Goal: Task Accomplishment & Management: Manage account settings

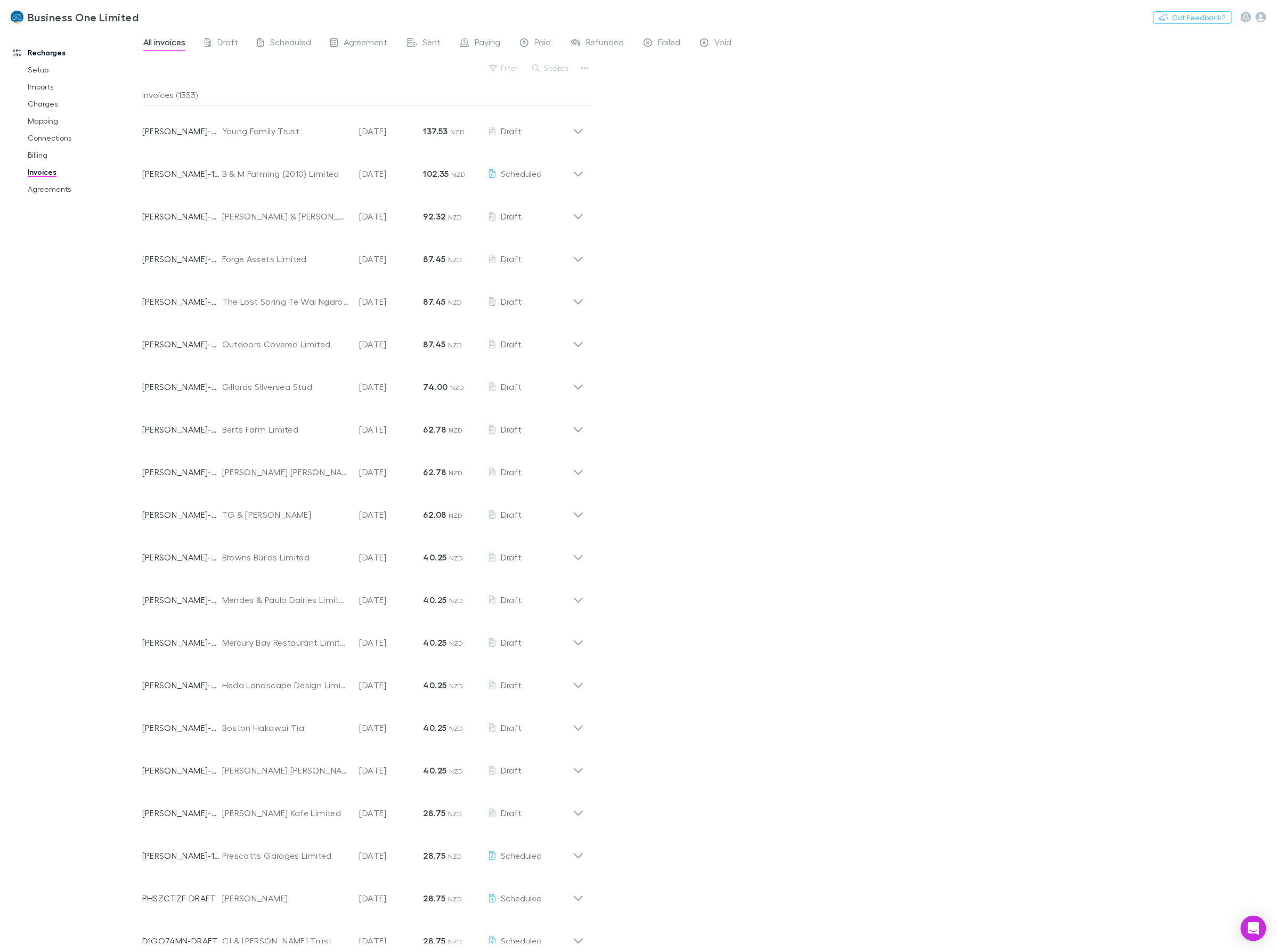
click at [553, 68] on button "Search" at bounding box center [551, 68] width 48 height 13
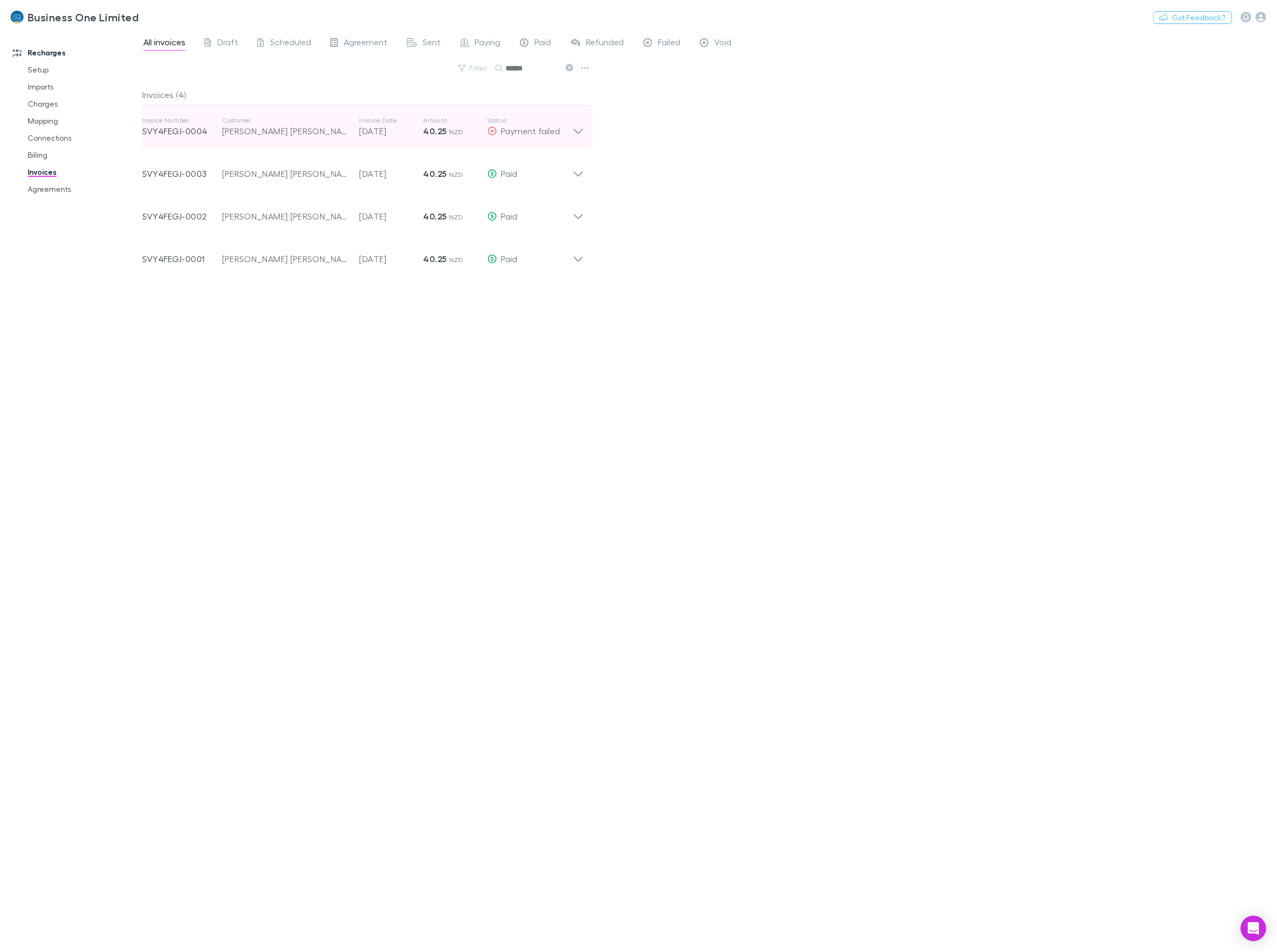
click at [577, 134] on icon at bounding box center [578, 127] width 11 height 22
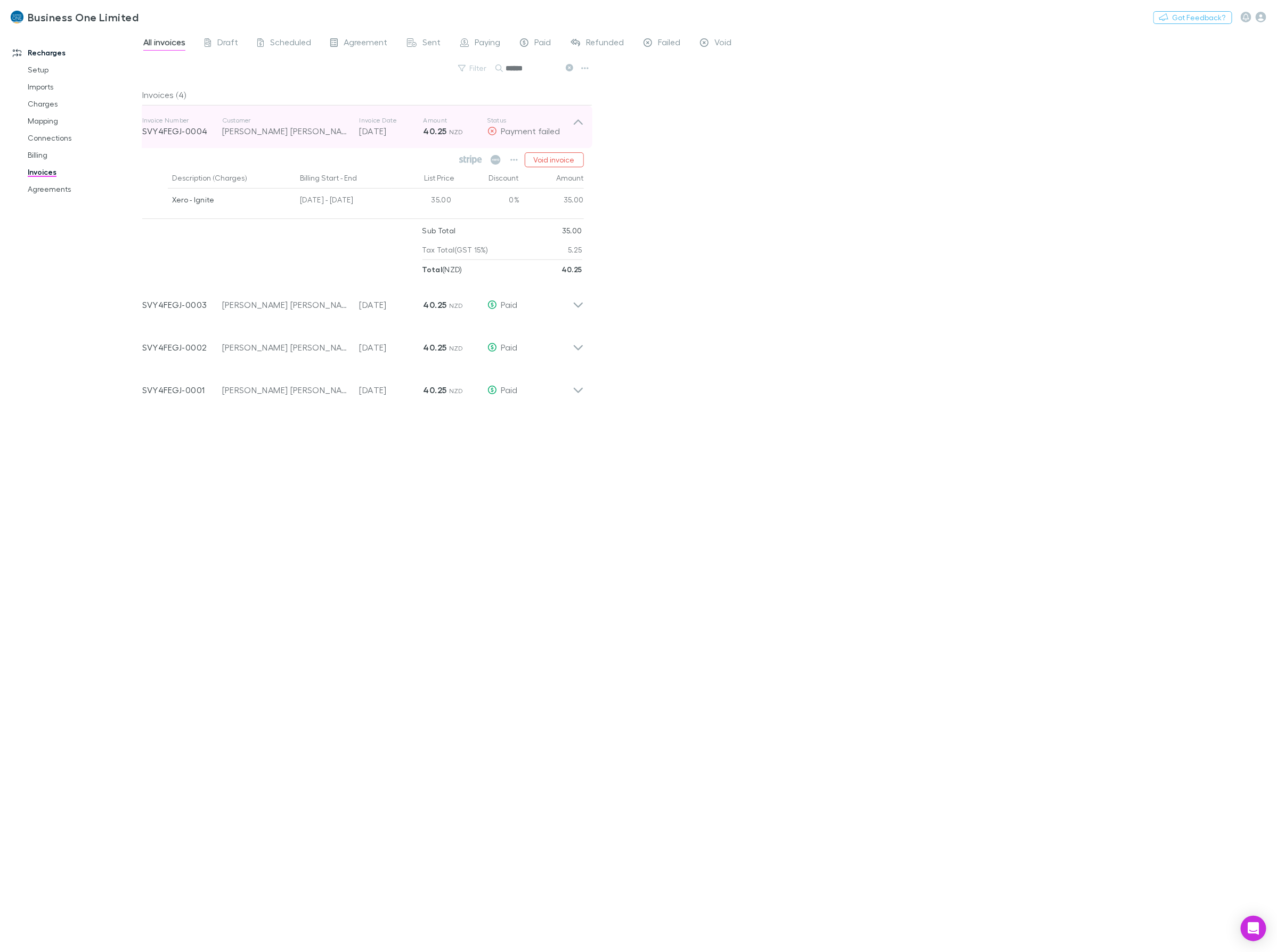
click at [580, 133] on icon at bounding box center [578, 127] width 11 height 22
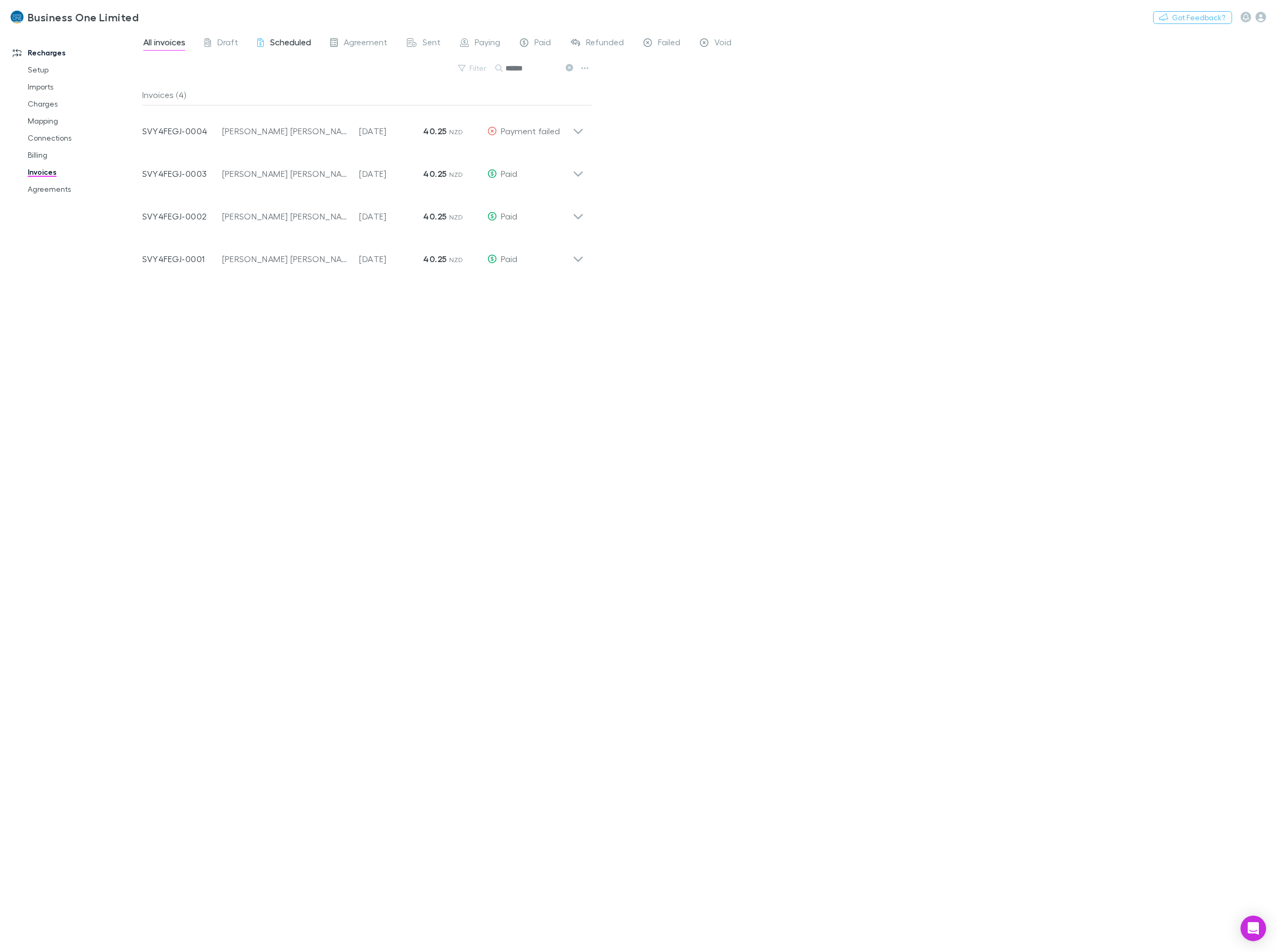
drag, startPoint x: 529, startPoint y: 69, endPoint x: 275, endPoint y: 40, distance: 255.7
click at [309, 52] on div "All invoices Draft Scheduled Agreement Sent Paying Paid Refunded Failed Void Fi…" at bounding box center [710, 491] width 1135 height 922
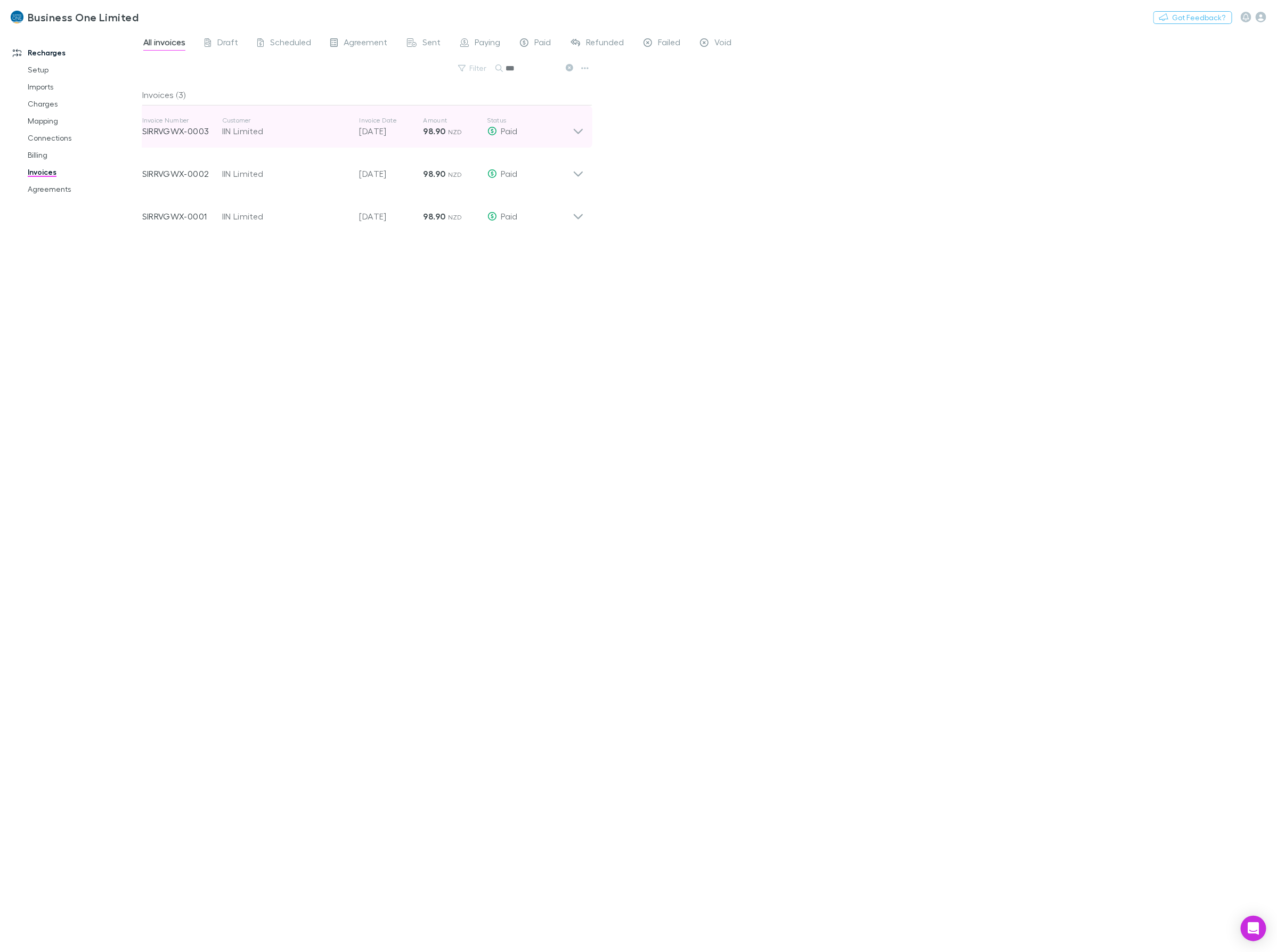
click at [577, 128] on icon at bounding box center [578, 127] width 11 height 22
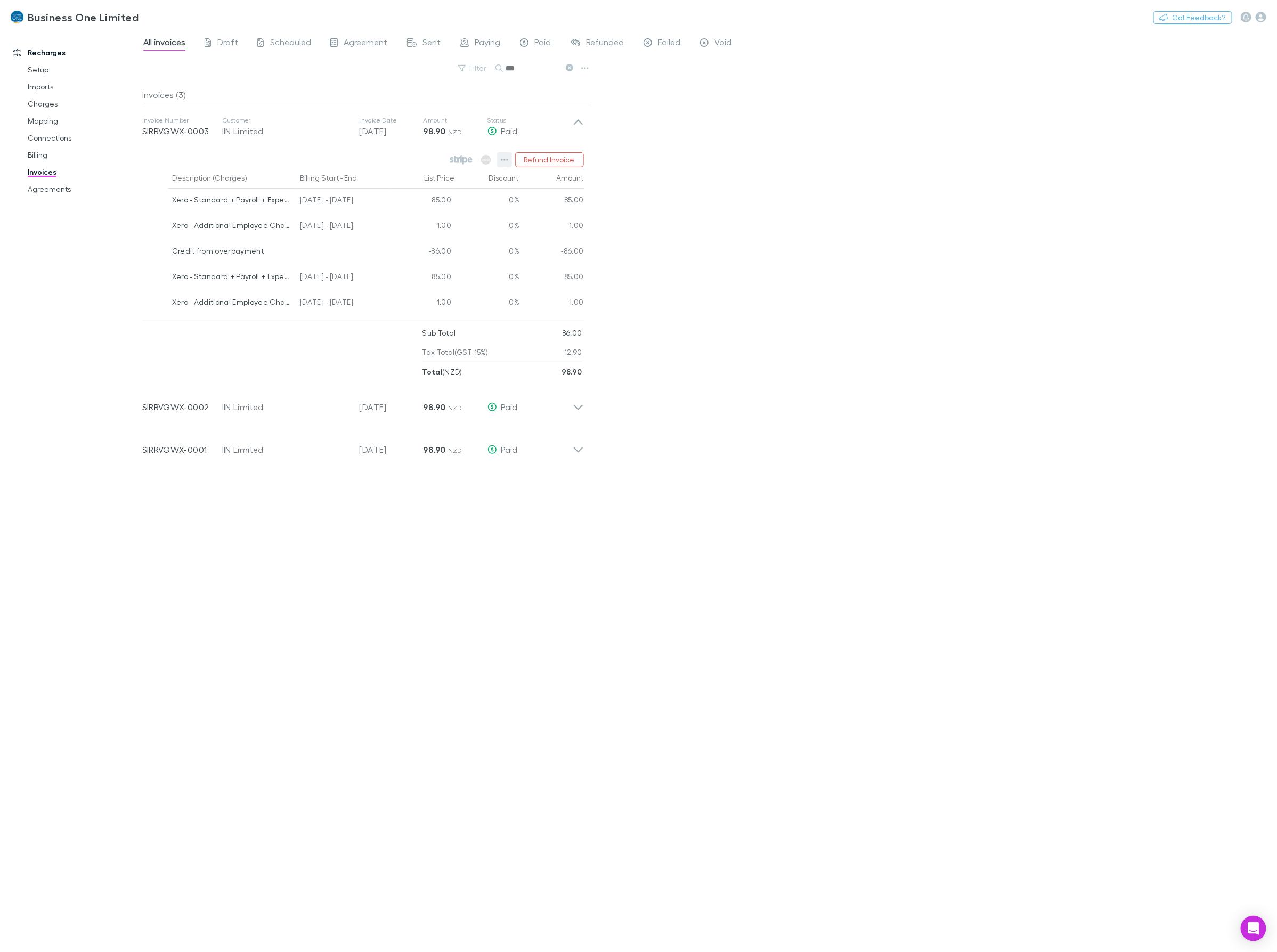
click at [508, 159] on icon "button" at bounding box center [504, 160] width 8 height 9
click at [421, 320] on p "Open invoice on Stripe" at bounding box center [439, 321] width 130 height 13
drag, startPoint x: 535, startPoint y: 65, endPoint x: 432, endPoint y: 77, distance: 103.7
click at [434, 77] on div "Filter Search ***" at bounding box center [367, 72] width 450 height 23
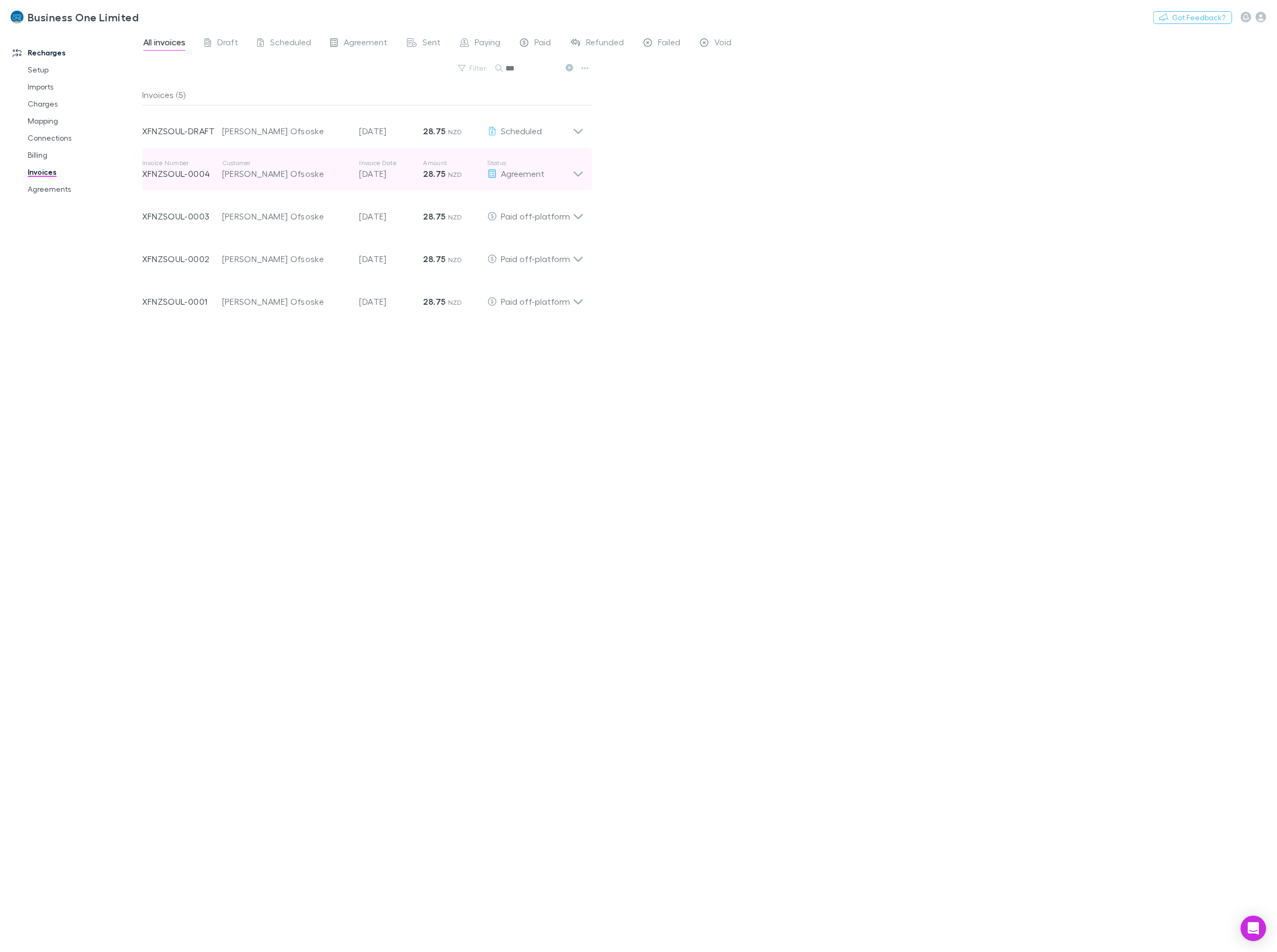
click at [589, 170] on div "Invoice Number XFNZSOUL-0004 Customer [PERSON_NAME] Ofsoske Invoice Date [DATE]…" at bounding box center [363, 169] width 459 height 43
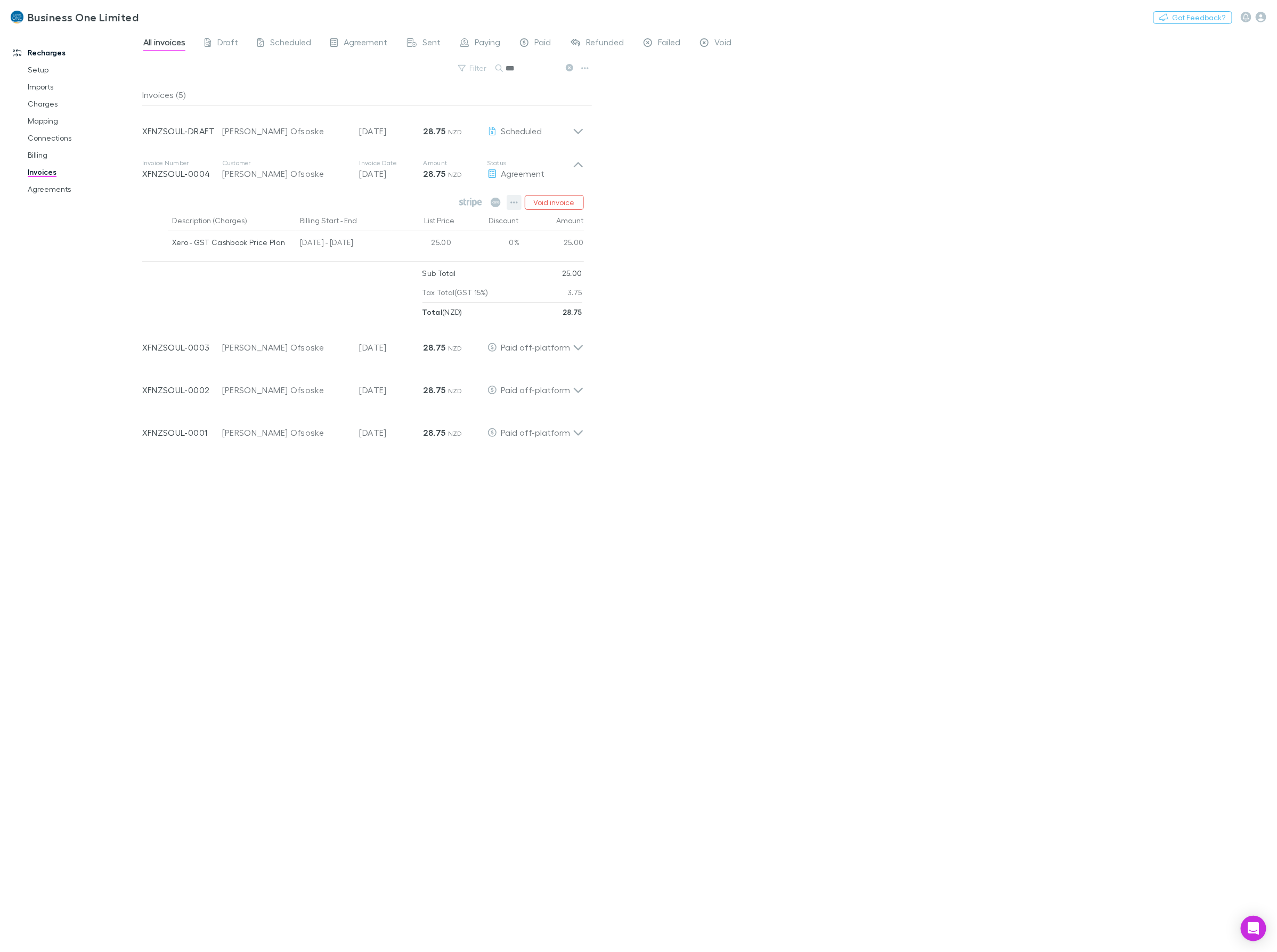
click at [513, 201] on icon "button" at bounding box center [514, 203] width 8 height 9
click at [417, 264] on p "Mark as paid" at bounding box center [449, 265] width 130 height 13
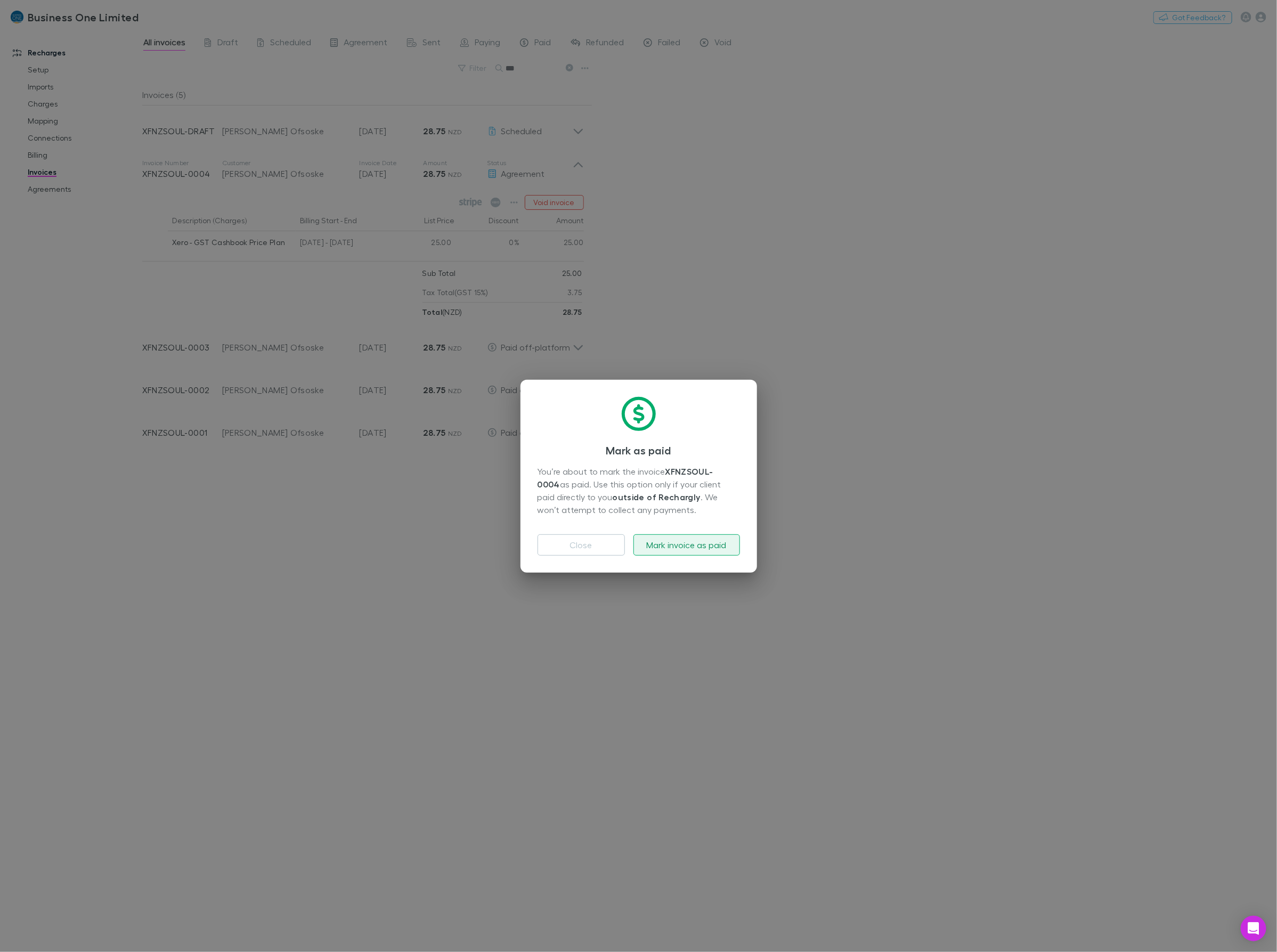
click at [695, 540] on button "Mark invoice as paid" at bounding box center [686, 545] width 107 height 22
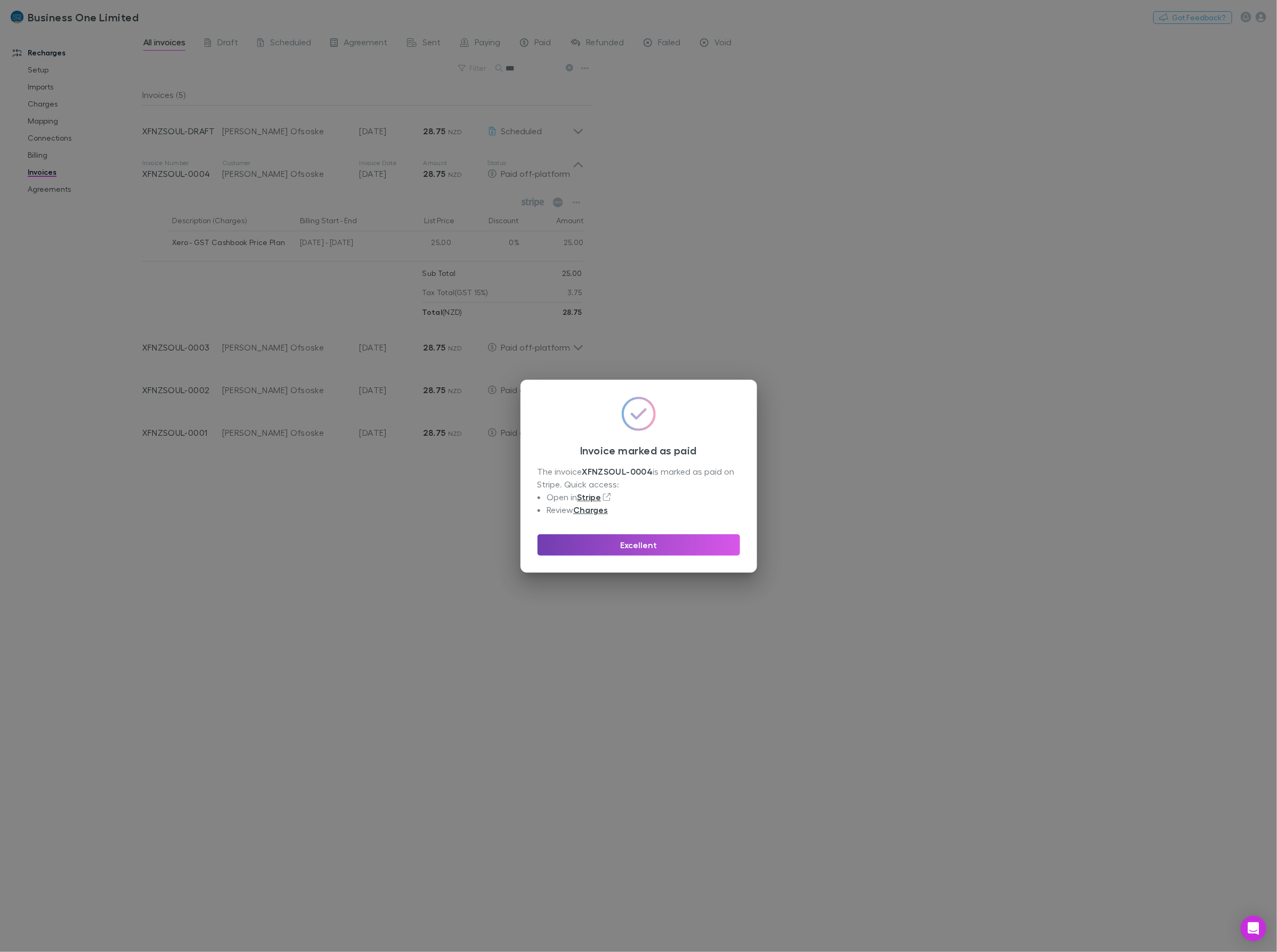
click at [685, 547] on button "Excellent" at bounding box center [638, 545] width 203 height 22
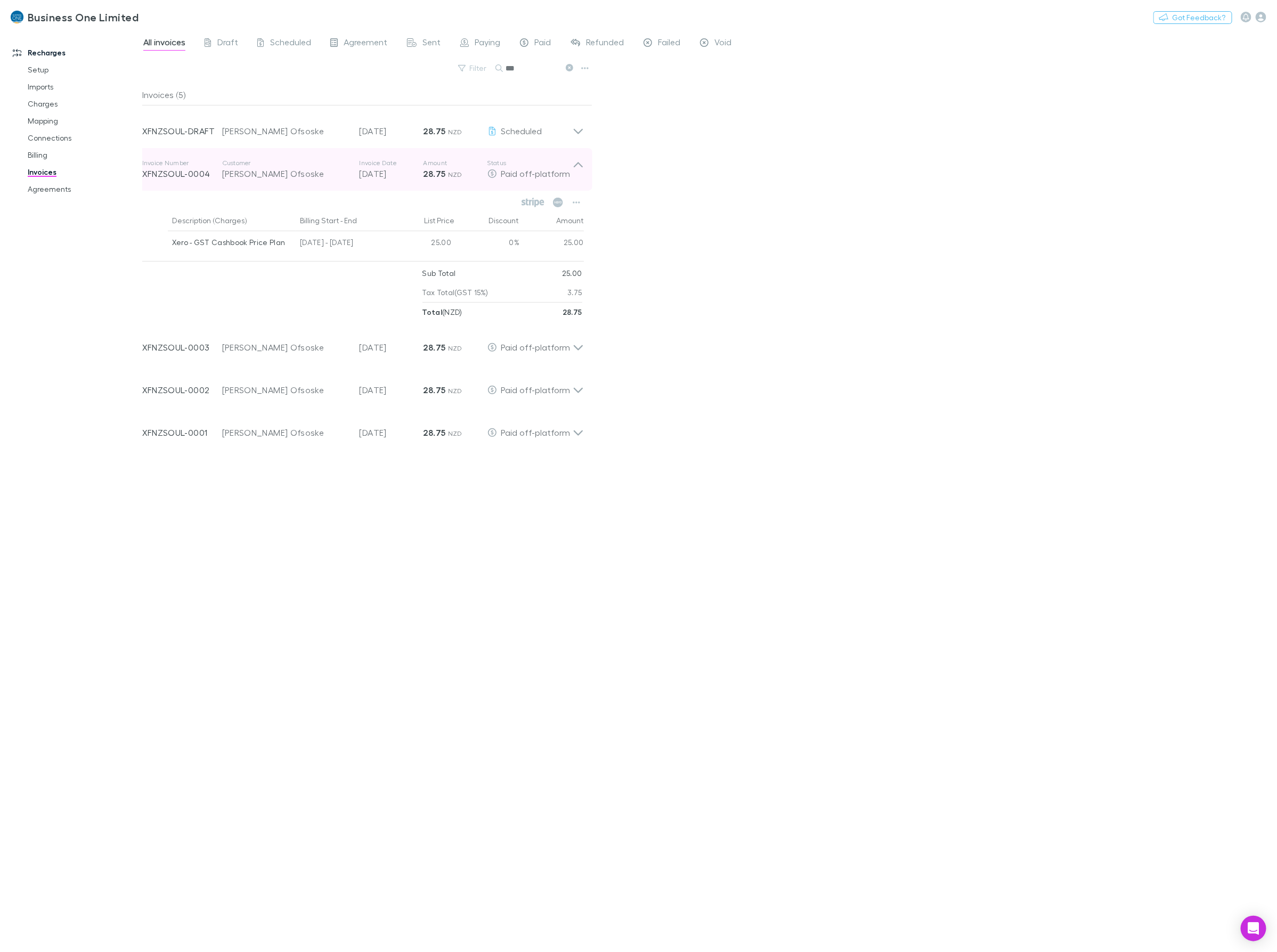
click at [584, 166] on icon at bounding box center [578, 169] width 11 height 22
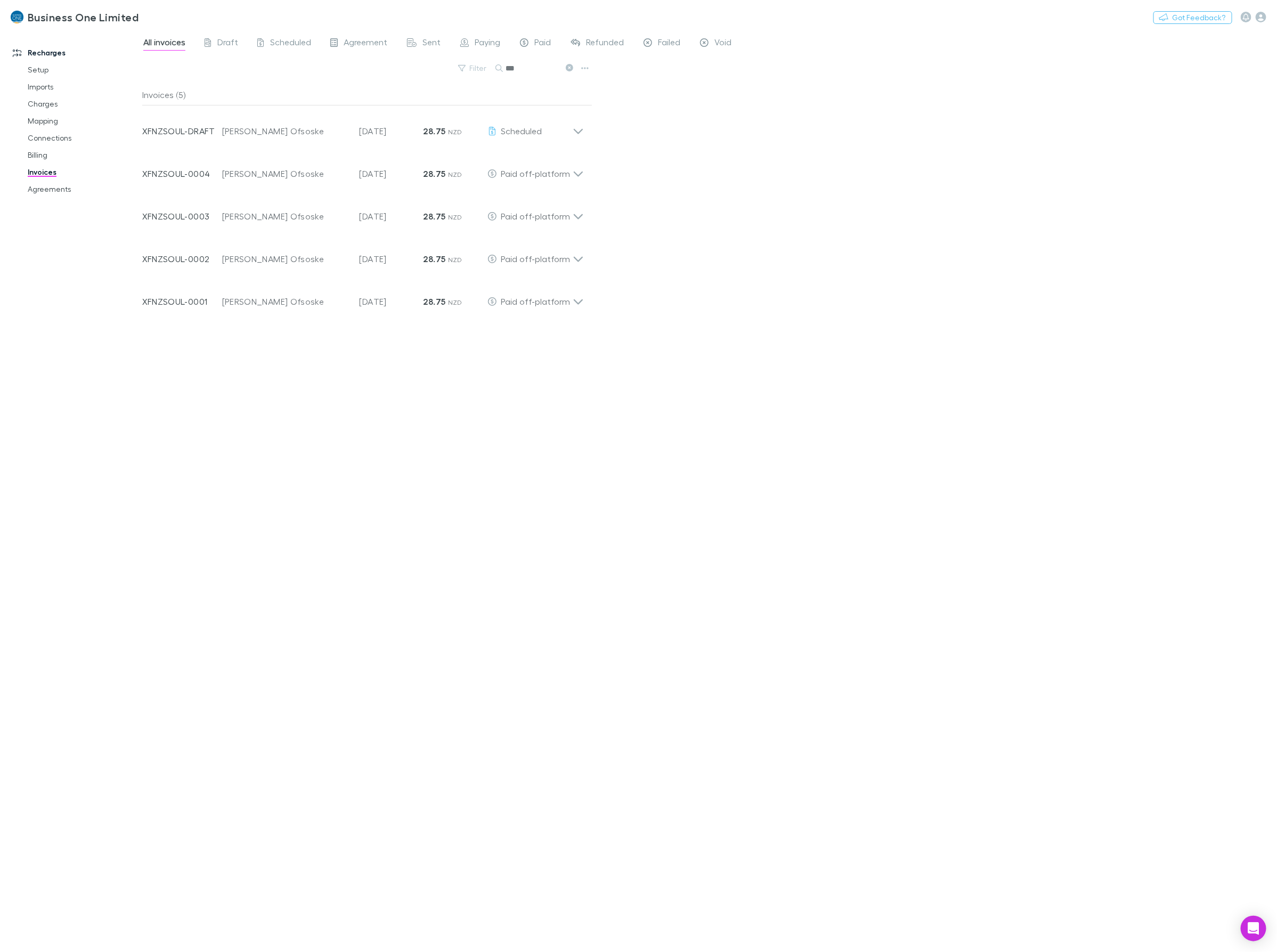
click at [811, 470] on div "All invoices Draft Scheduled Agreement Sent Paying Paid Refunded Failed Void Fi…" at bounding box center [710, 491] width 1135 height 922
drag, startPoint x: 536, startPoint y: 65, endPoint x: 384, endPoint y: 61, distance: 152.1
click at [396, 64] on div "Filter Search ***" at bounding box center [367, 72] width 450 height 23
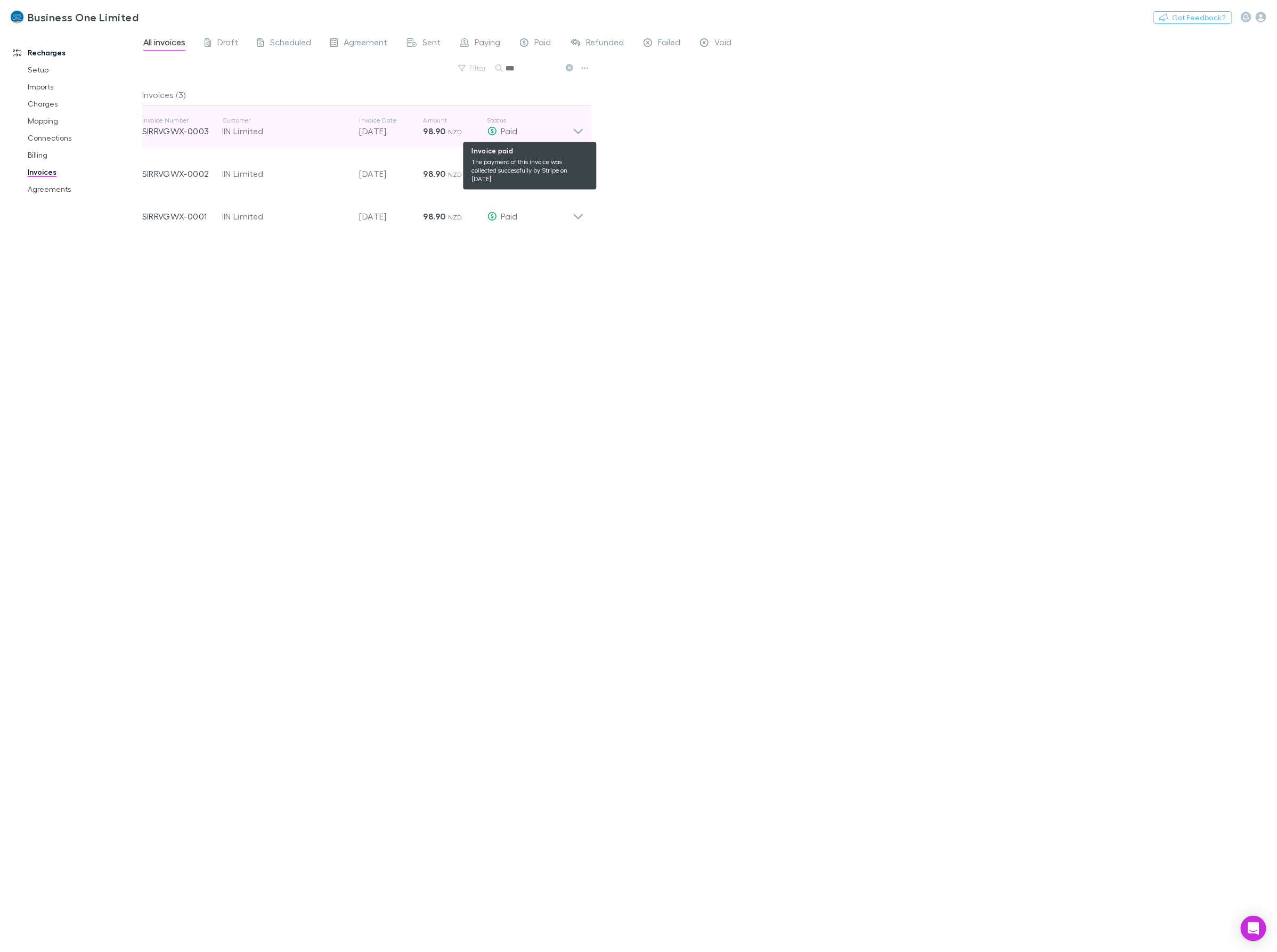
click at [567, 133] on div "Paid" at bounding box center [530, 131] width 85 height 13
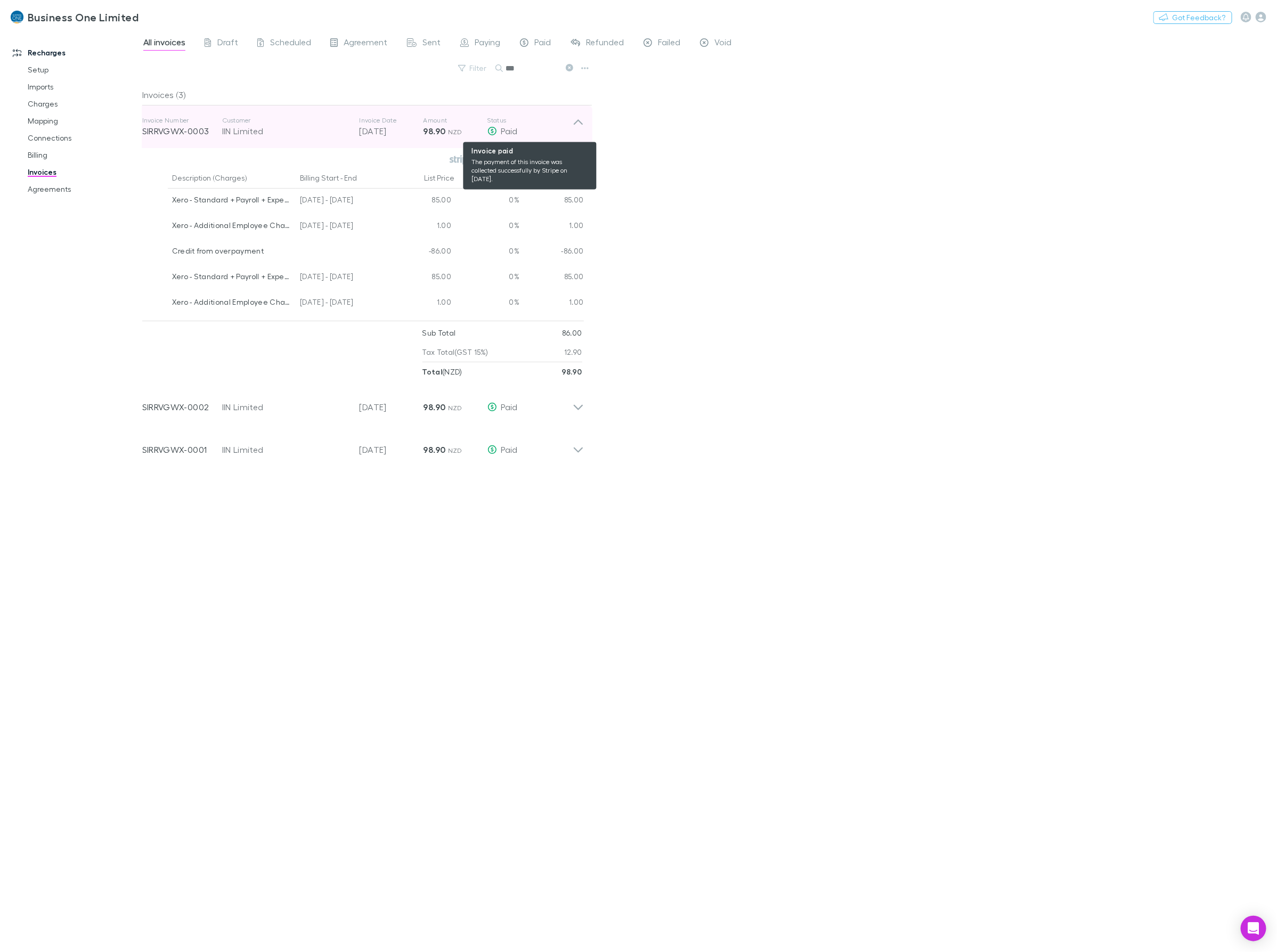
click at [567, 133] on div "Paid" at bounding box center [530, 131] width 85 height 13
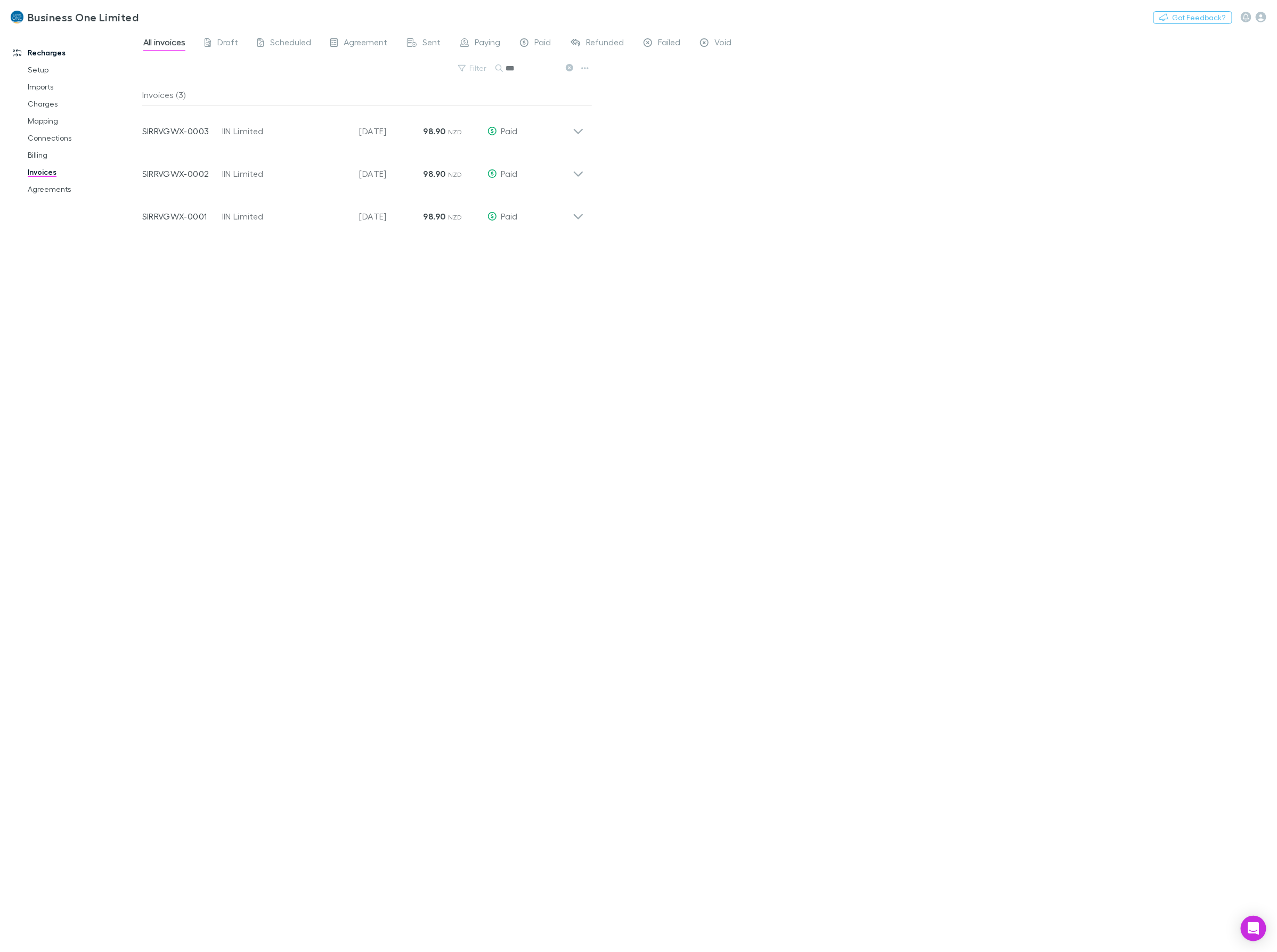
click at [638, 389] on div "All invoices Draft Scheduled Agreement Sent Paying Paid Refunded Failed Void Fi…" at bounding box center [710, 491] width 1135 height 922
click at [472, 379] on div "Invoices (3) Invoice Number SIRRVGWX-0003 Customer IIN Limited Invoice Date [DA…" at bounding box center [367, 514] width 450 height 859
click at [507, 571] on div "Invoices (3) Invoice Number SIRRVGWX-0003 Customer IIN Limited Invoice Date [DA…" at bounding box center [367, 514] width 450 height 859
click at [217, 406] on div "Invoices (3) Invoice Number SIRRVGWX-0003 Customer IIN Limited Invoice Date [DA…" at bounding box center [367, 514] width 450 height 859
click at [198, 235] on div "Invoices (3) Invoice Number SIRRVGWX-0003 Customer IIN Limited Invoice Date [DA…" at bounding box center [367, 514] width 450 height 859
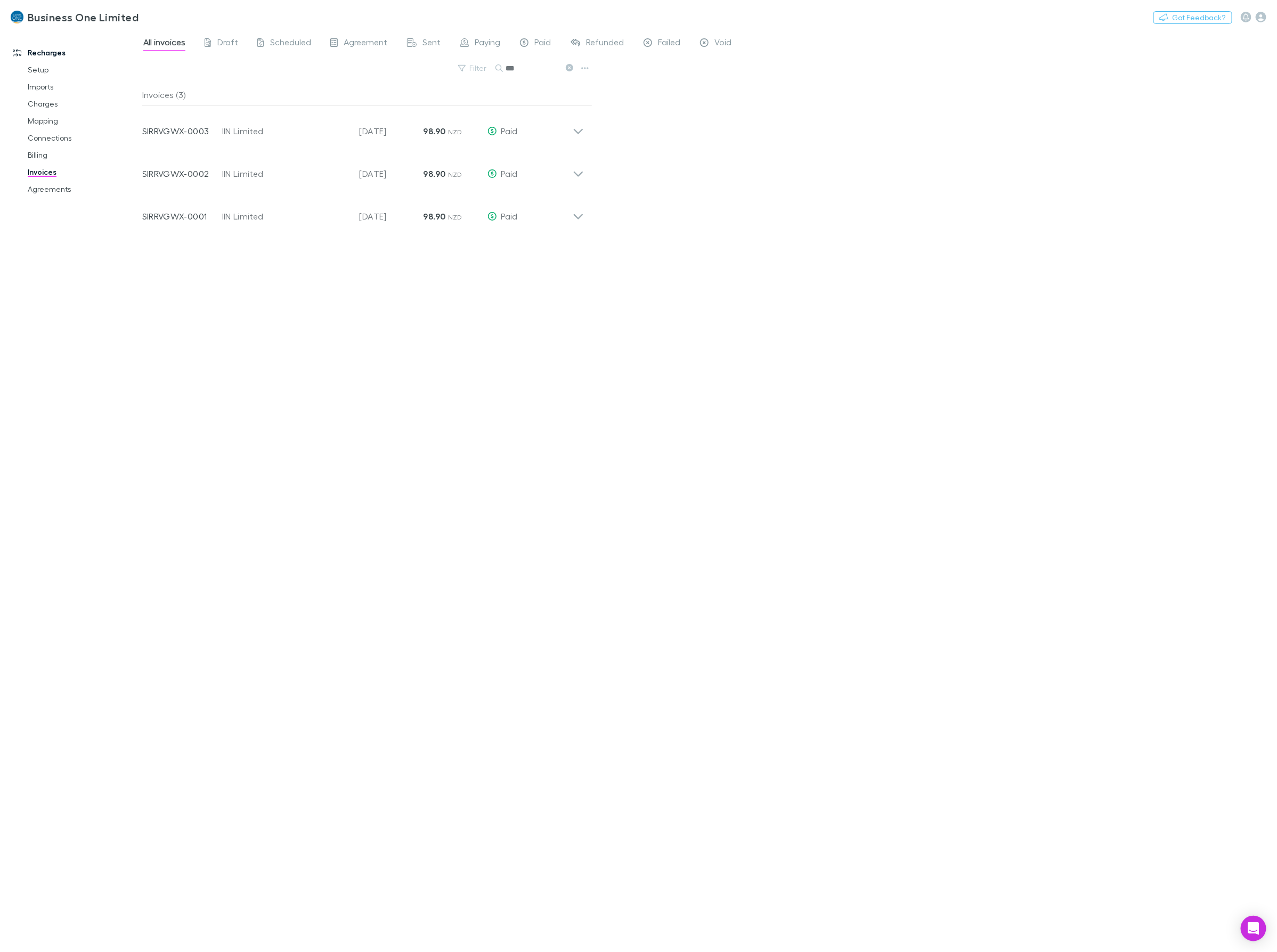
drag, startPoint x: 536, startPoint y: 68, endPoint x: 403, endPoint y: 77, distance: 133.3
click at [403, 77] on div "Filter Search ***" at bounding box center [367, 72] width 450 height 23
click at [584, 172] on div "Invoice Number ZDRJ6CTN-0003 Customer Whenuakite Building Co Limited Invoice Da…" at bounding box center [363, 169] width 459 height 43
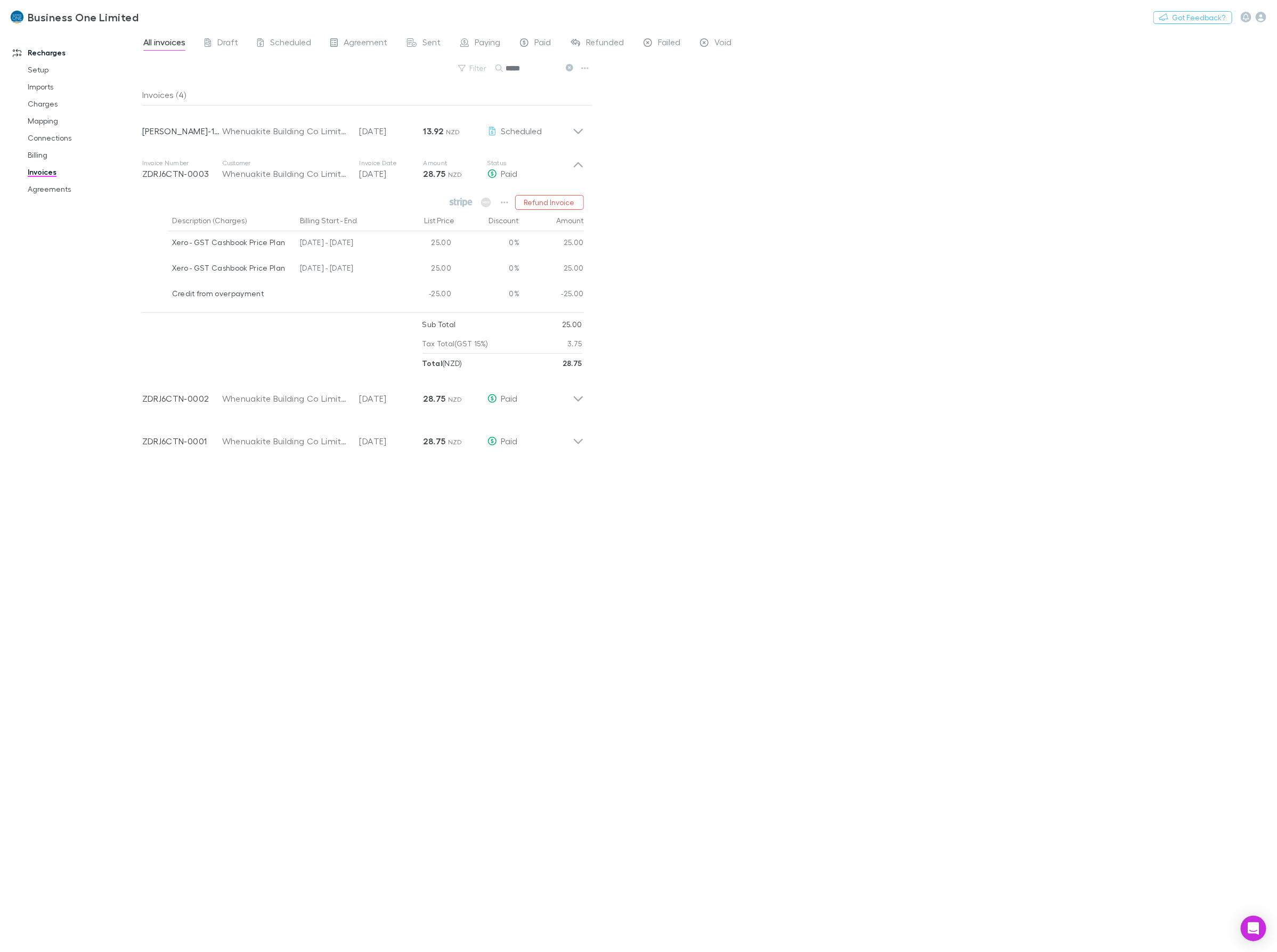
click at [545, 683] on div "Invoices (4) Invoice Number [PERSON_NAME]-1693 Customer Whenuakite Building Co …" at bounding box center [367, 514] width 450 height 859
click at [729, 309] on div "All invoices Draft Scheduled Agreement Sent Paying Paid Refunded Failed Void Fi…" at bounding box center [710, 491] width 1135 height 922
click at [579, 171] on icon at bounding box center [578, 169] width 11 height 22
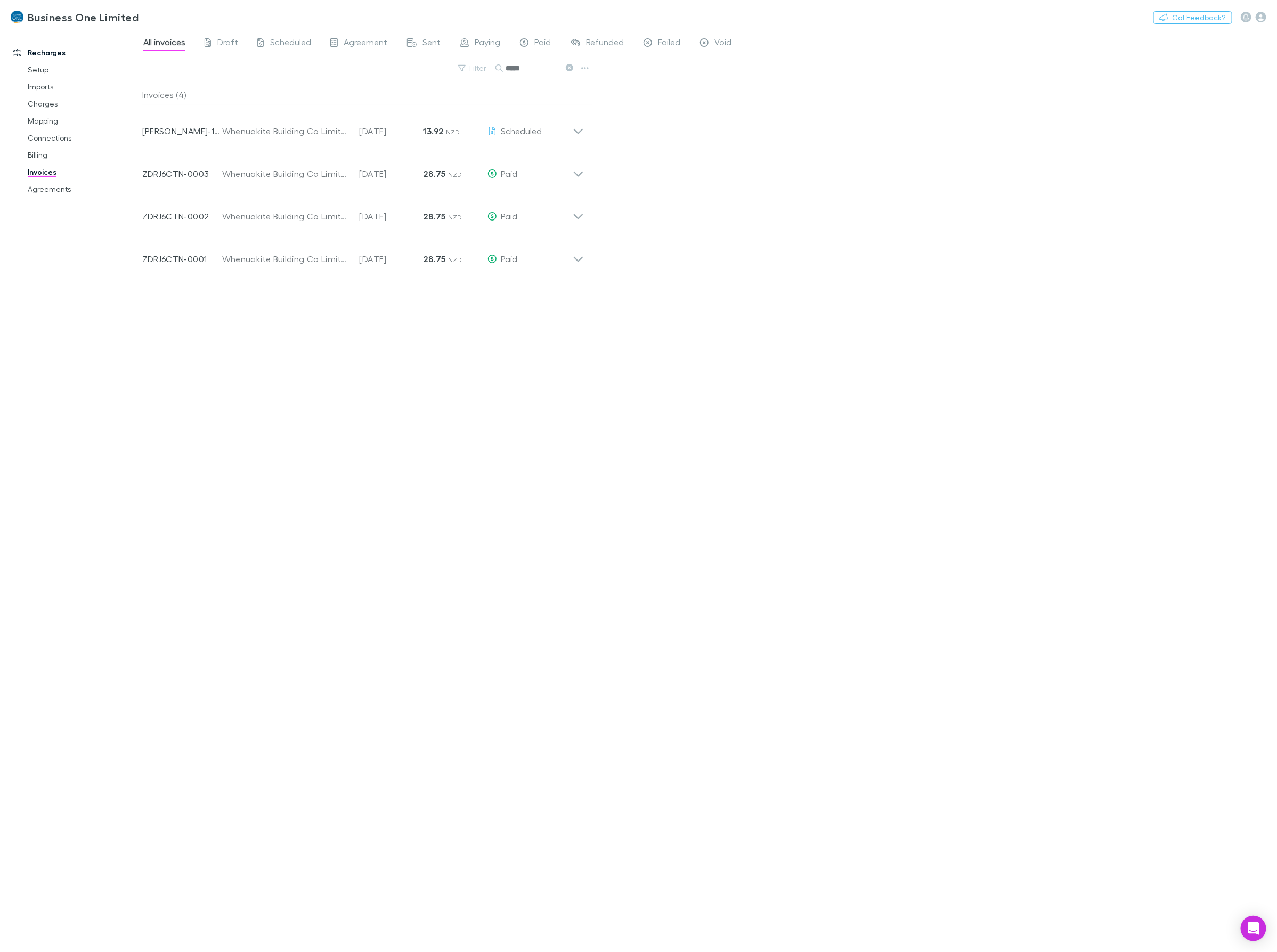
drag, startPoint x: 539, startPoint y: 64, endPoint x: 397, endPoint y: 76, distance: 142.5
click at [403, 75] on div "Filter Search *****" at bounding box center [367, 72] width 450 height 23
type input "****"
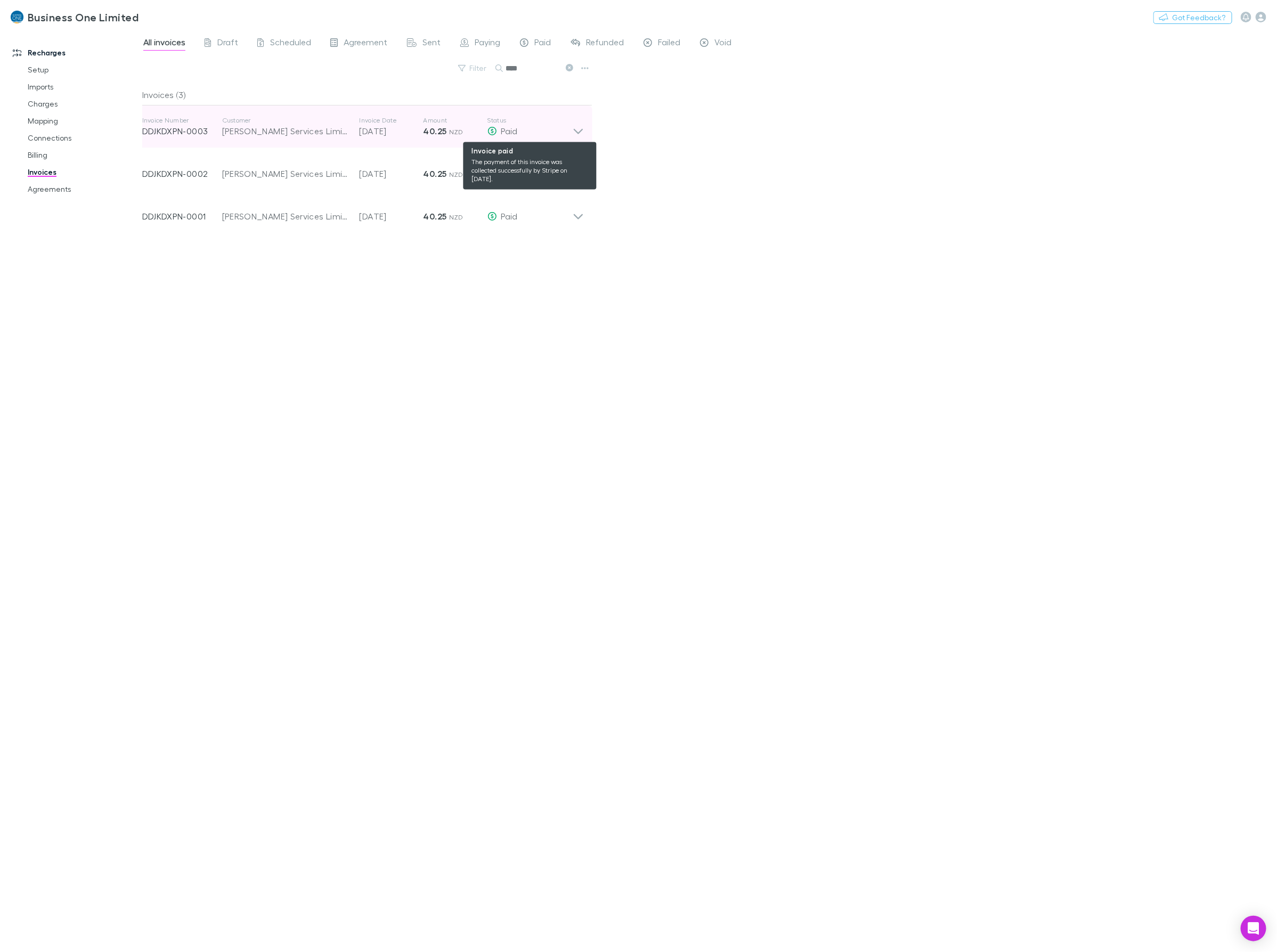
click at [568, 130] on div "Paid" at bounding box center [530, 131] width 85 height 13
